Goal: Communication & Community: Connect with others

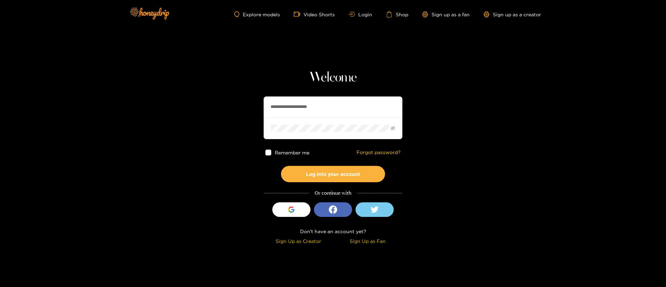
click at [297, 107] on input "**********" at bounding box center [333, 106] width 139 height 21
click at [298, 107] on input "**********" at bounding box center [333, 106] width 139 height 21
type input "**********"
click at [316, 176] on button "Log into your account" at bounding box center [333, 174] width 104 height 16
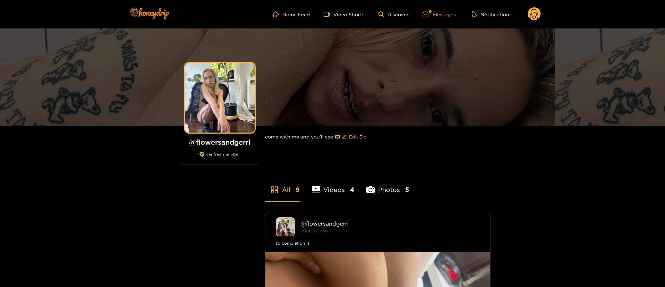
click at [448, 11] on div "Messages" at bounding box center [439, 14] width 33 height 8
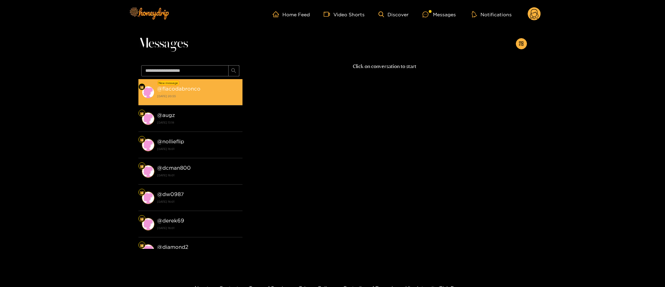
click at [203, 93] on strong "[DATE] 20:55" at bounding box center [198, 96] width 82 height 6
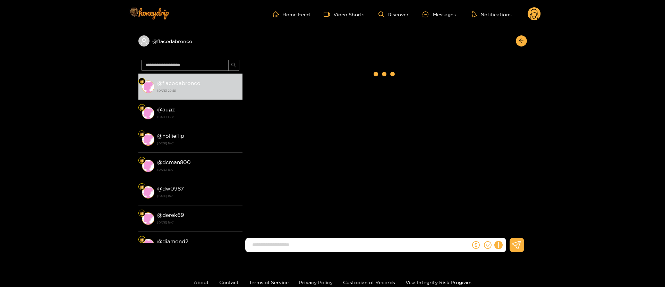
scroll to position [84, 0]
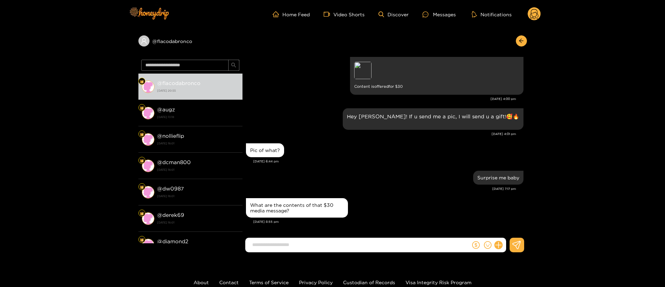
click at [338, 247] on input at bounding box center [360, 244] width 222 height 11
click at [311, 159] on div "[DATE] 6:44 pm" at bounding box center [388, 161] width 270 height 5
click at [305, 163] on div "[DATE] 6:44 pm" at bounding box center [388, 161] width 270 height 5
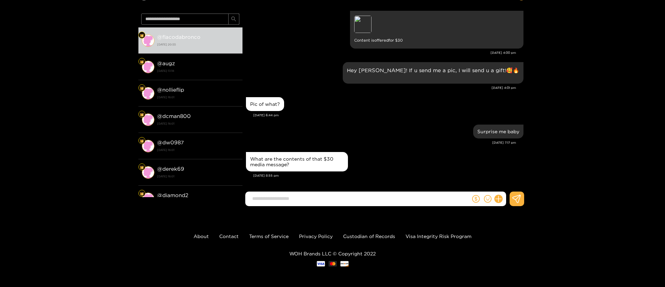
scroll to position [46, 0]
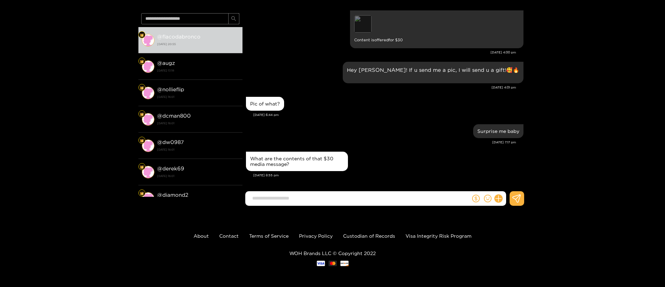
drag, startPoint x: 360, startPoint y: 11, endPoint x: 363, endPoint y: 17, distance: 6.1
click at [363, 17] on div "Hey baby, I have more for u! Enjoy this topless view baby 🍒🔥 Preview Content is…" at bounding box center [436, 23] width 165 height 42
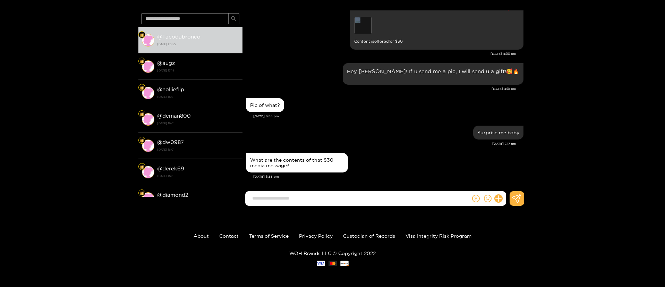
click at [363, 17] on div "Preview" at bounding box center [362, 25] width 17 height 17
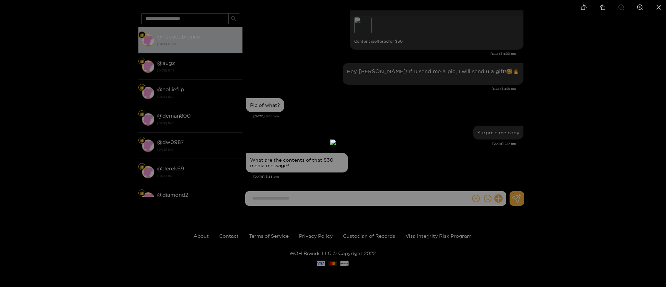
click at [464, 135] on div at bounding box center [333, 143] width 666 height 287
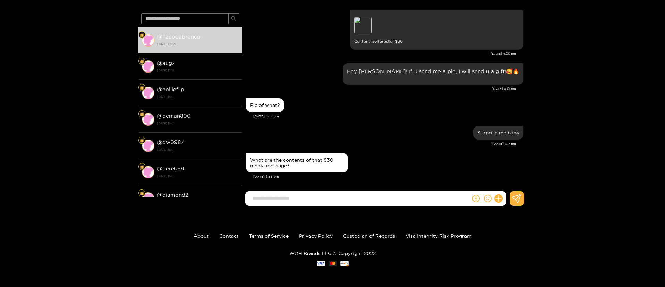
click at [396, 192] on form at bounding box center [358, 198] width 226 height 15
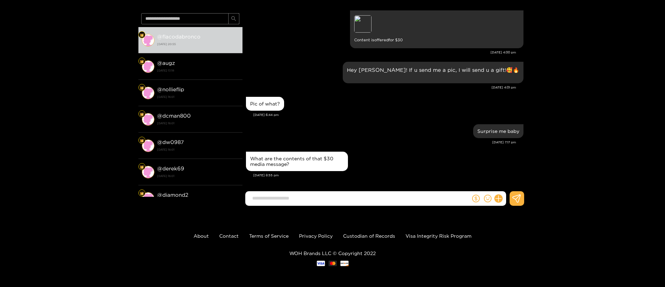
click at [396, 192] on form at bounding box center [358, 198] width 226 height 15
click at [268, 160] on div "What are the contents of that $30 media message?" at bounding box center [297, 161] width 94 height 11
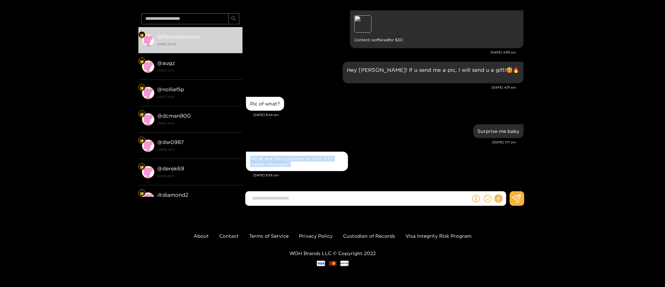
click at [268, 160] on div "What are the contents of that $30 media message?" at bounding box center [297, 161] width 94 height 11
copy div "What are the contents of that $30 media message?"
click at [348, 193] on input at bounding box center [360, 198] width 222 height 11
type input "**********"
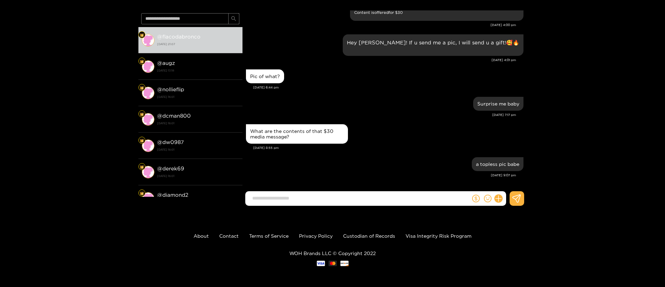
click at [576, 73] on div "@ flacodabronco @ flacodabronco [DATE] 21:07 @ augz [DATE] 13:18 @ nollieflip […" at bounding box center [332, 96] width 665 height 229
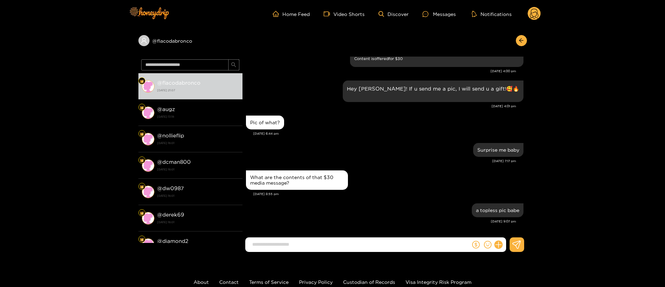
scroll to position [0, 0]
click at [536, 14] on circle at bounding box center [534, 13] width 13 height 13
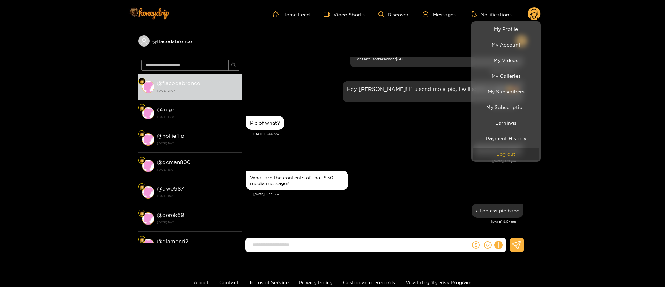
click at [516, 153] on button "Log out" at bounding box center [506, 154] width 66 height 12
